Goal: Check status: Check status

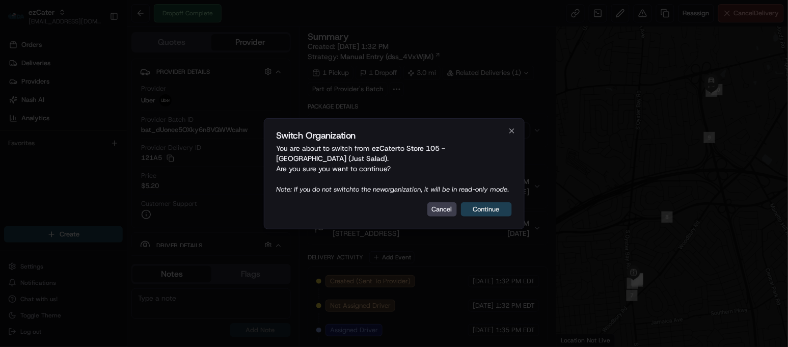
click at [471, 216] on button "Continue" at bounding box center [486, 209] width 51 height 14
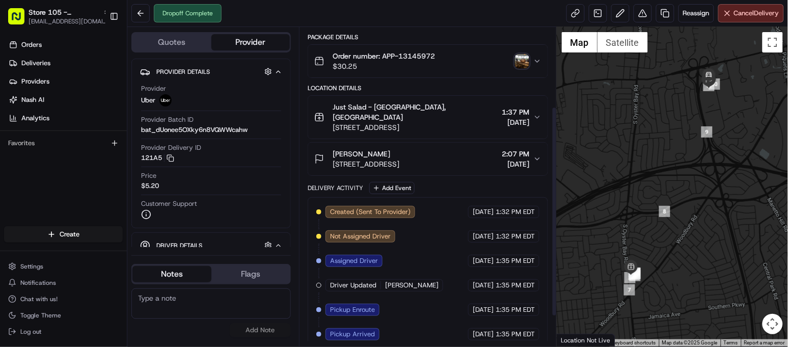
scroll to position [166, 0]
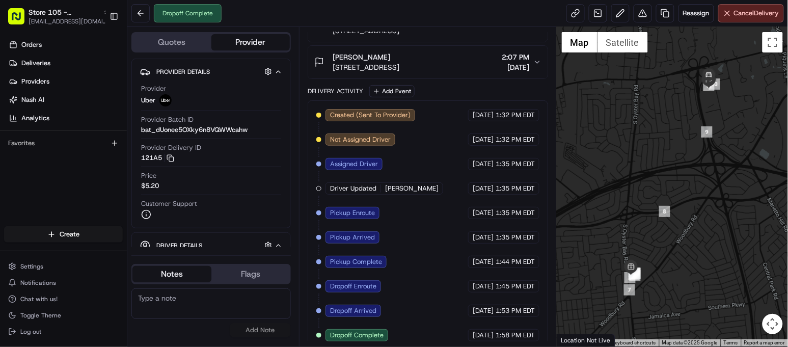
click at [358, 5] on div "Dropoff Complete Reassign Cancel Delivery" at bounding box center [457, 13] width 660 height 27
click at [355, 2] on div "Dropoff Complete Reassign Cancel Delivery" at bounding box center [457, 13] width 660 height 27
click at [219, 181] on div "Price $5.20" at bounding box center [211, 180] width 140 height 19
click at [207, 150] on div "Provider Delivery ID 121A5 Copy del_ktT5Ox49QGqliaogmQEhpQ 121A5" at bounding box center [211, 152] width 140 height 19
